Goal: Information Seeking & Learning: Learn about a topic

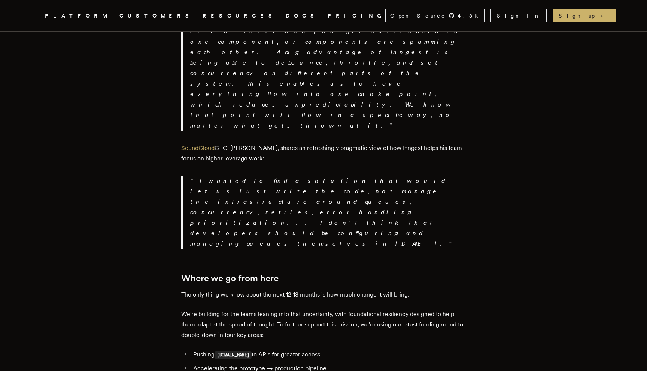
scroll to position [1330, 0]
click at [265, 349] on li "Pushing [DOMAIN_NAME] to APIs for greater access" at bounding box center [328, 354] width 275 height 11
click at [285, 349] on li "Pushing [DOMAIN_NAME] to APIs for greater access" at bounding box center [328, 354] width 275 height 11
click at [298, 349] on li "Pushing [DOMAIN_NAME] to APIs for greater access" at bounding box center [328, 354] width 275 height 11
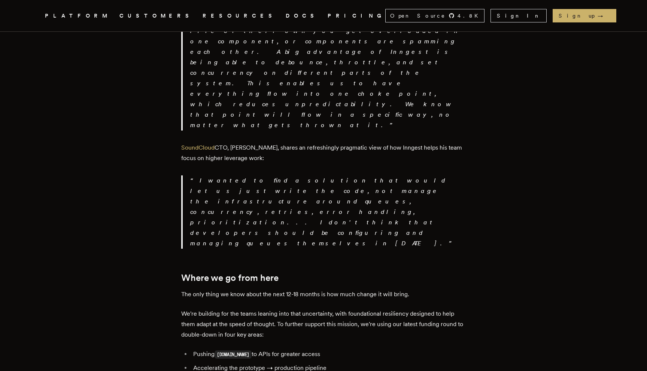
click at [298, 349] on li "Pushing [DOMAIN_NAME] to APIs for greater access" at bounding box center [328, 354] width 275 height 11
click at [282, 349] on li "Pushing [DOMAIN_NAME] to APIs for greater access" at bounding box center [328, 354] width 275 height 11
click at [291, 349] on li "Pushing [DOMAIN_NAME] to APIs for greater access" at bounding box center [328, 354] width 275 height 11
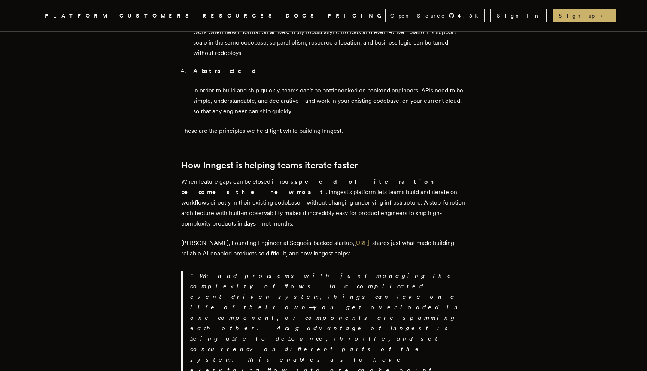
scroll to position [920, 0]
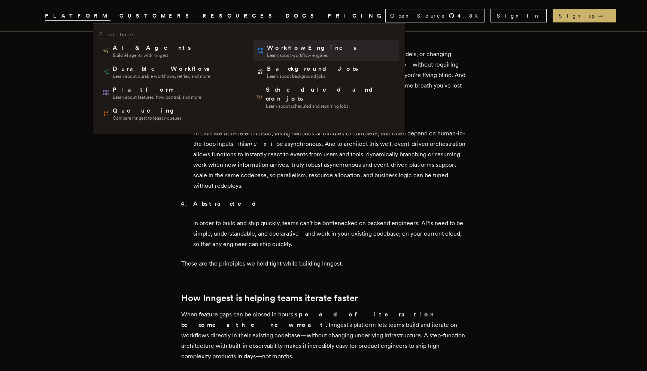
click at [267, 48] on span "Workflow Engines" at bounding box center [312, 47] width 91 height 9
